Goal: Information Seeking & Learning: Learn about a topic

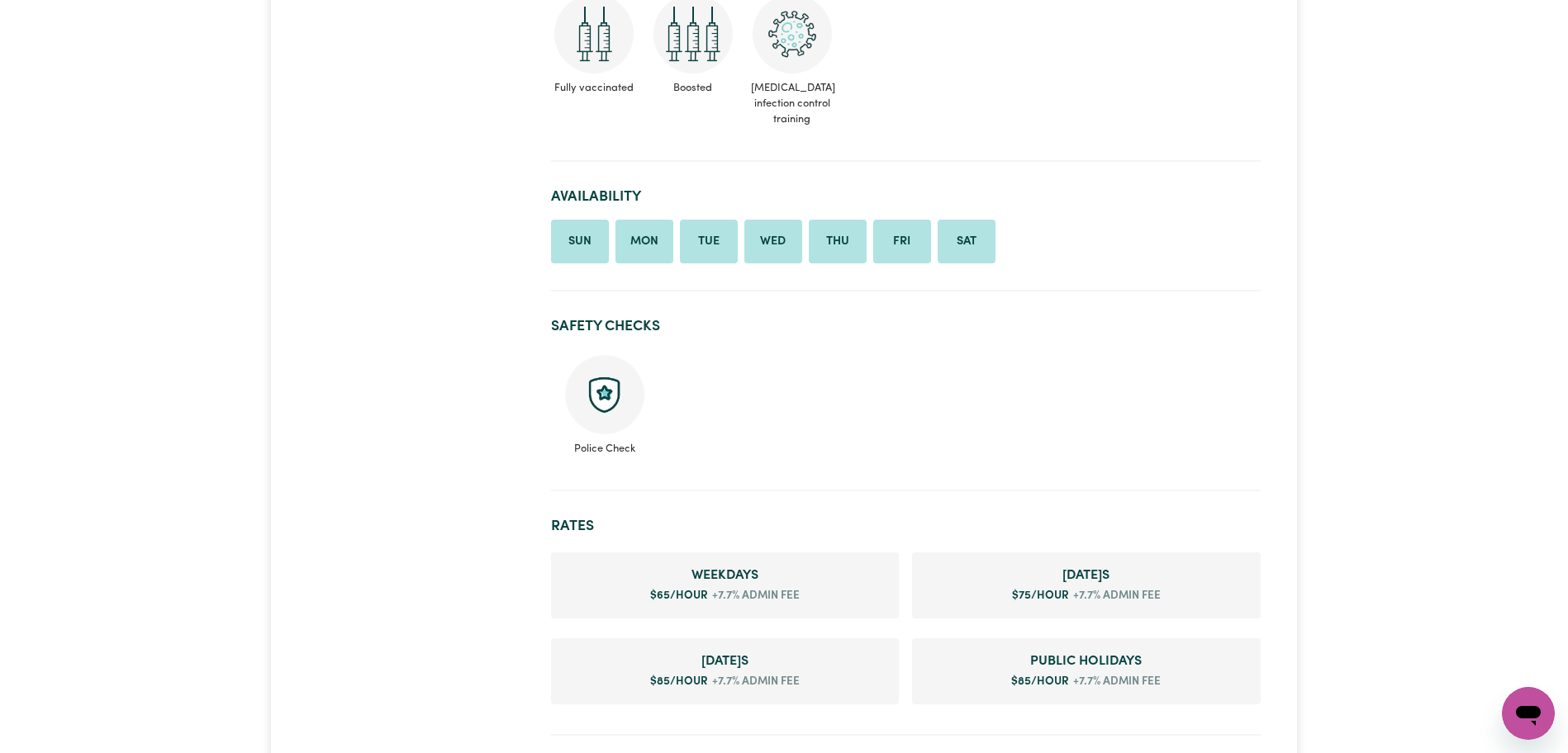
scroll to position [1036, 0]
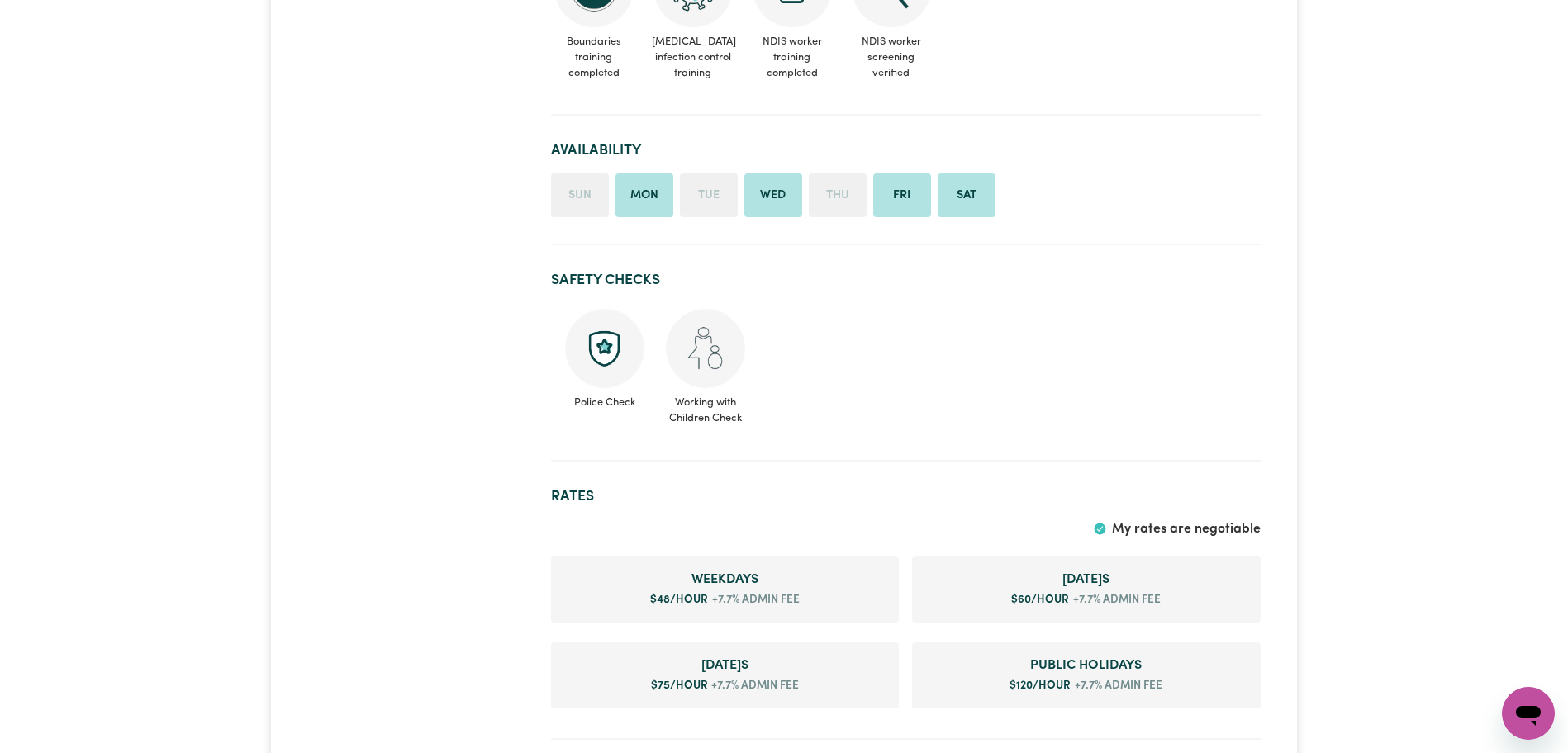
scroll to position [1035, 0]
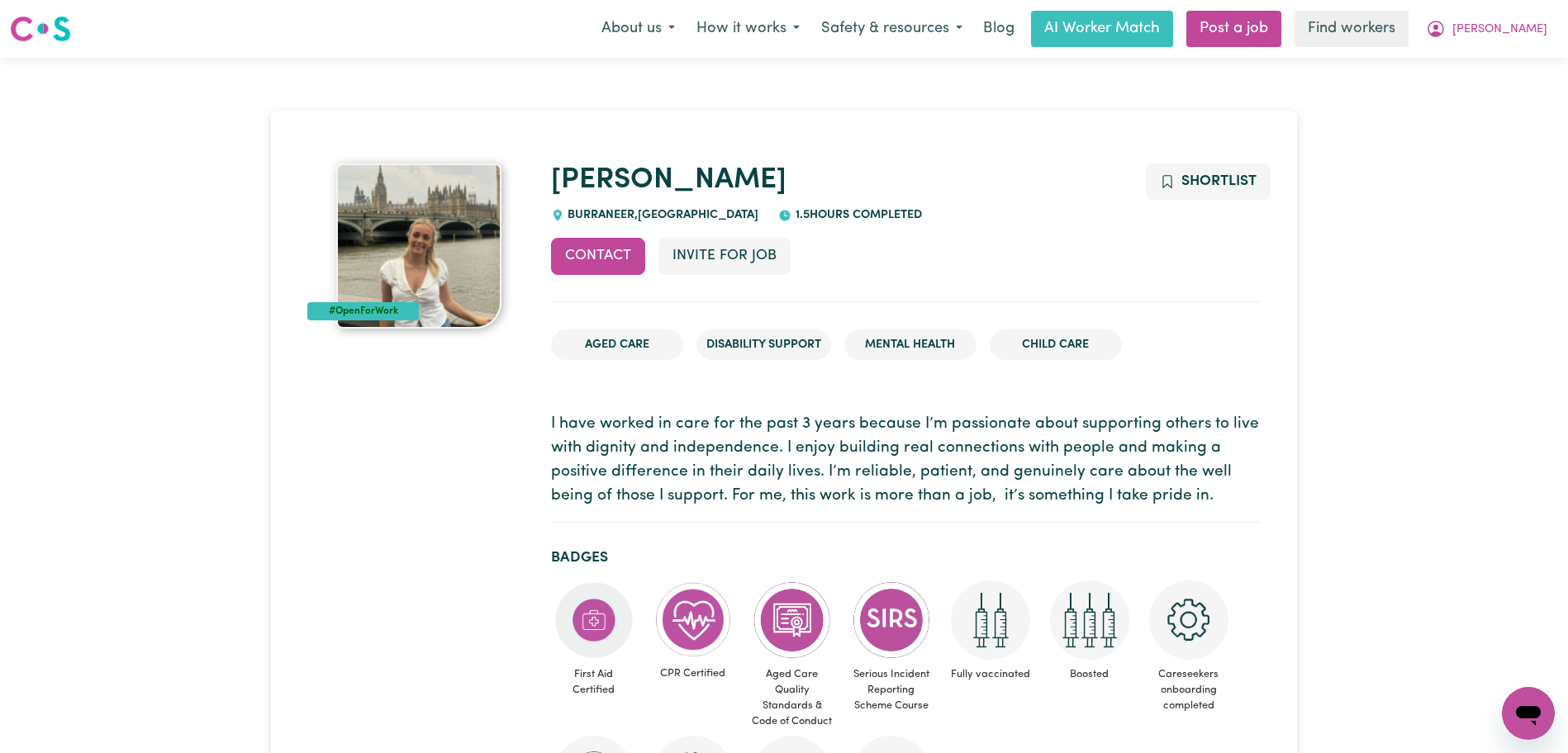
scroll to position [780, 0]
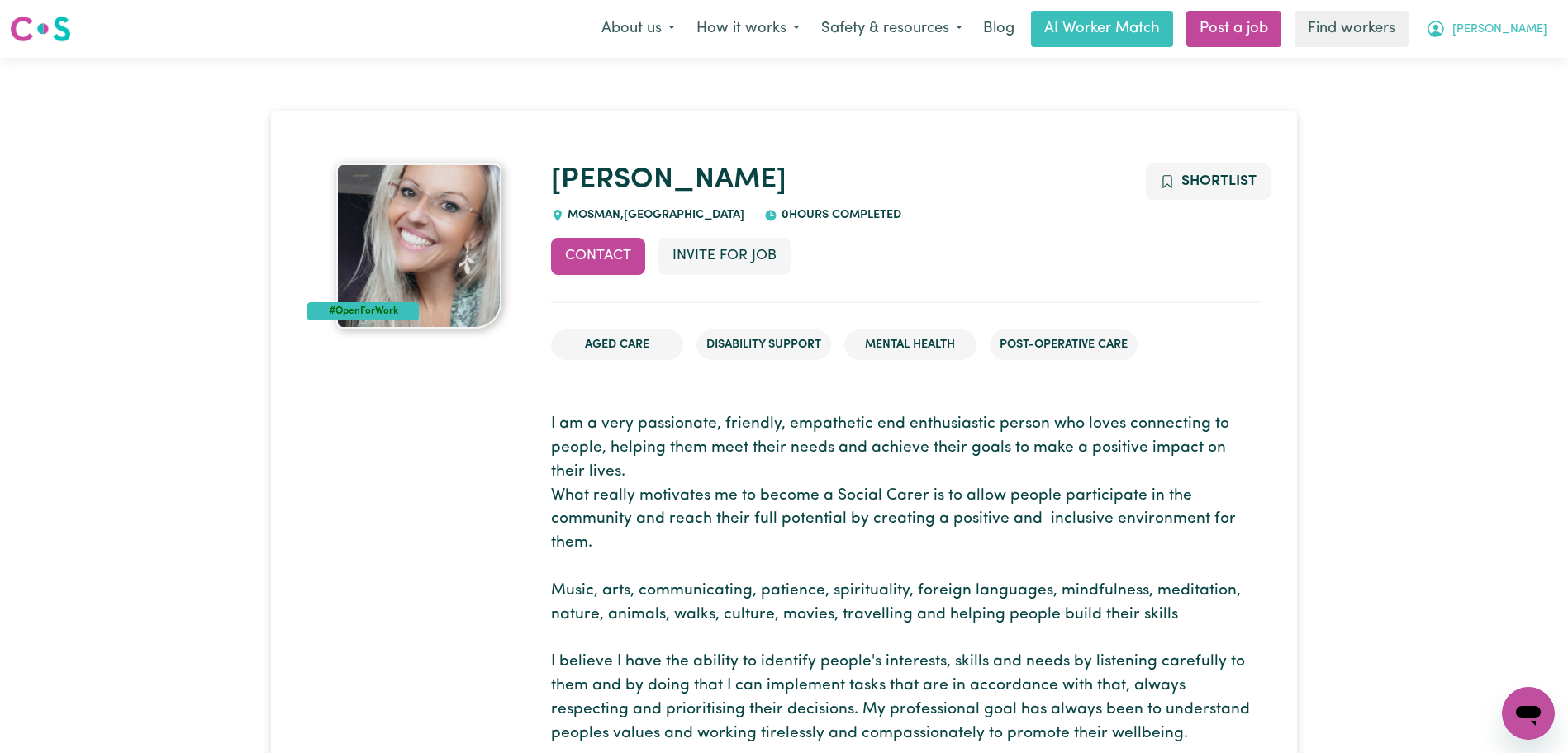
click at [1445, 36] on icon "My Account" at bounding box center [1435, 28] width 20 height 20
click at [1485, 91] on link "Logout" at bounding box center [1491, 95] width 130 height 31
